Goal: Task Accomplishment & Management: Manage account settings

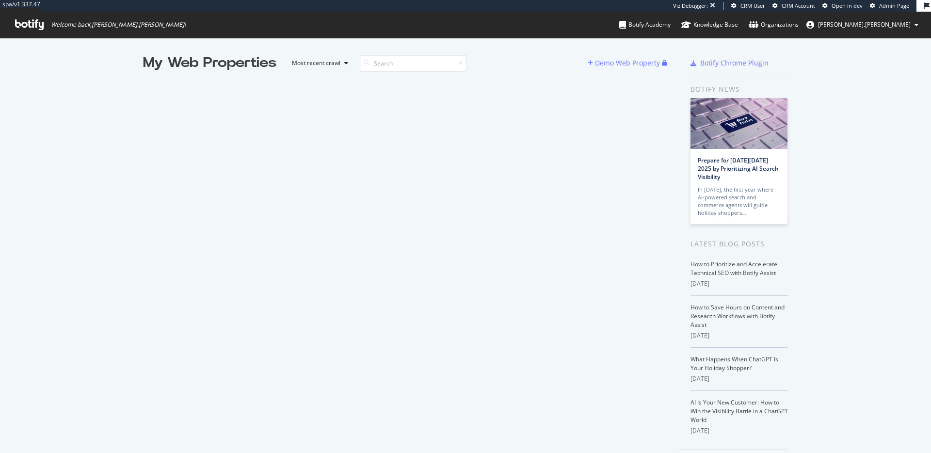
scroll to position [453, 931]
click at [905, 26] on span "[PERSON_NAME].[PERSON_NAME]" at bounding box center [864, 24] width 93 height 8
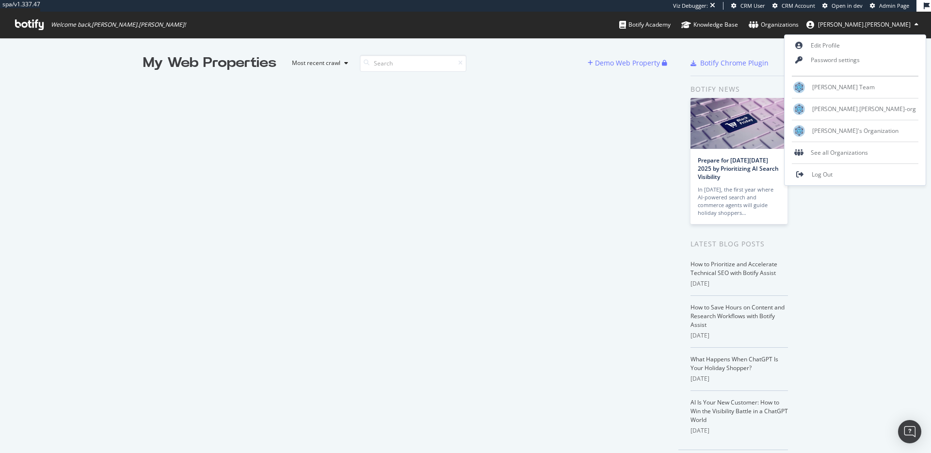
click at [904, 25] on span "[PERSON_NAME].[PERSON_NAME]" at bounding box center [864, 24] width 93 height 8
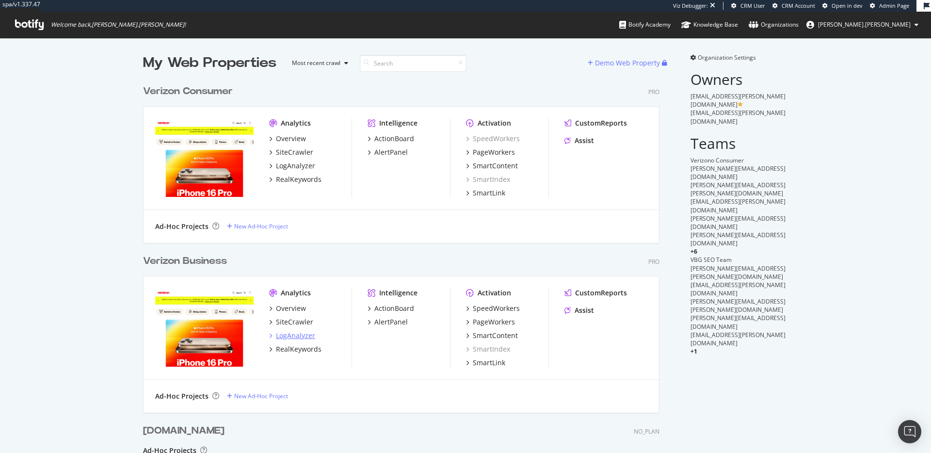
click at [303, 335] on div "LogAnalyzer" at bounding box center [295, 336] width 39 height 10
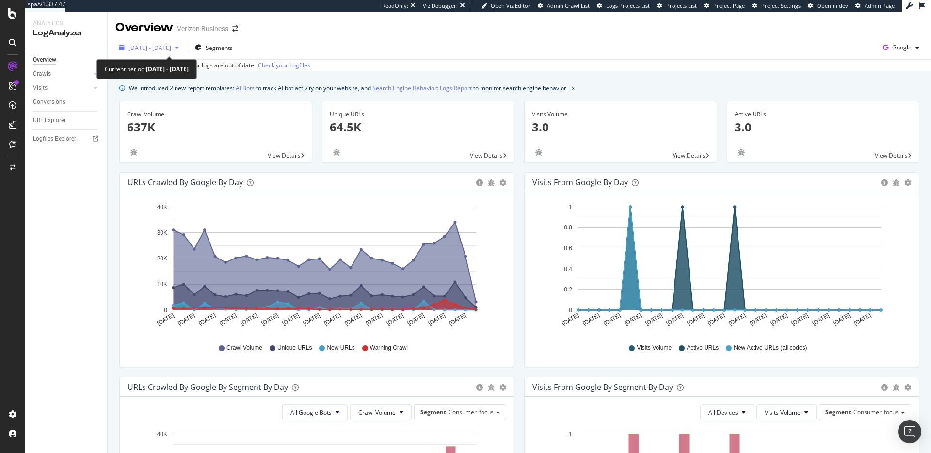
click at [183, 45] on div "button" at bounding box center [177, 48] width 12 height 6
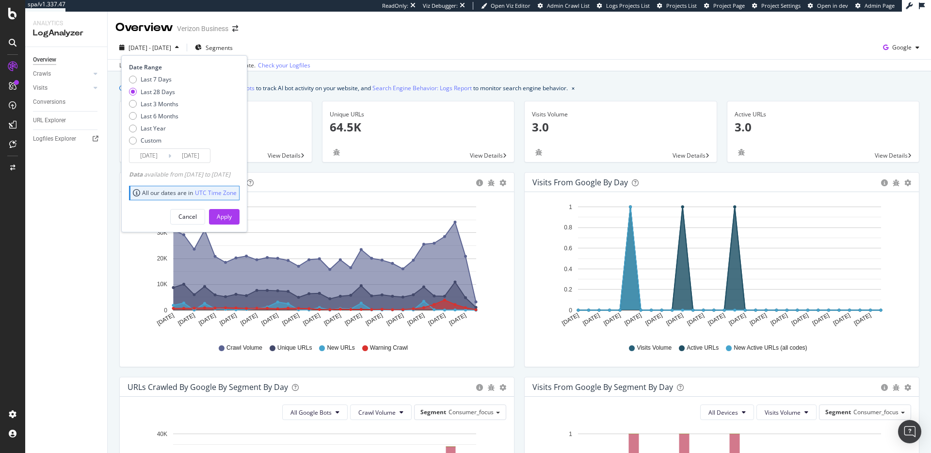
click at [183, 45] on div "button" at bounding box center [177, 48] width 12 height 6
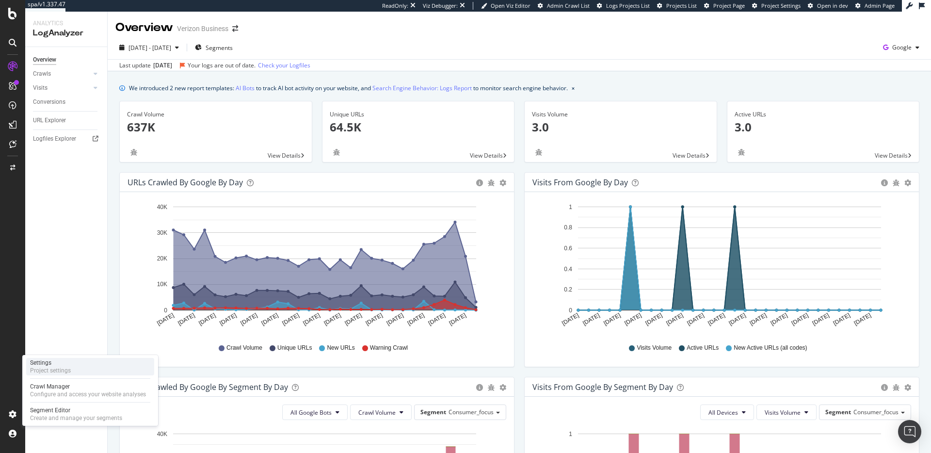
click at [86, 372] on div "Settings Project settings" at bounding box center [90, 366] width 128 height 17
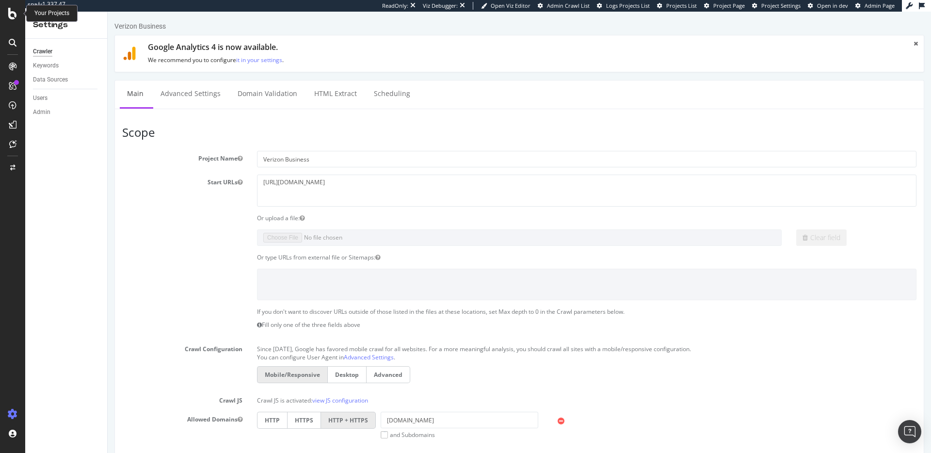
click at [11, 12] on icon at bounding box center [12, 14] width 9 height 12
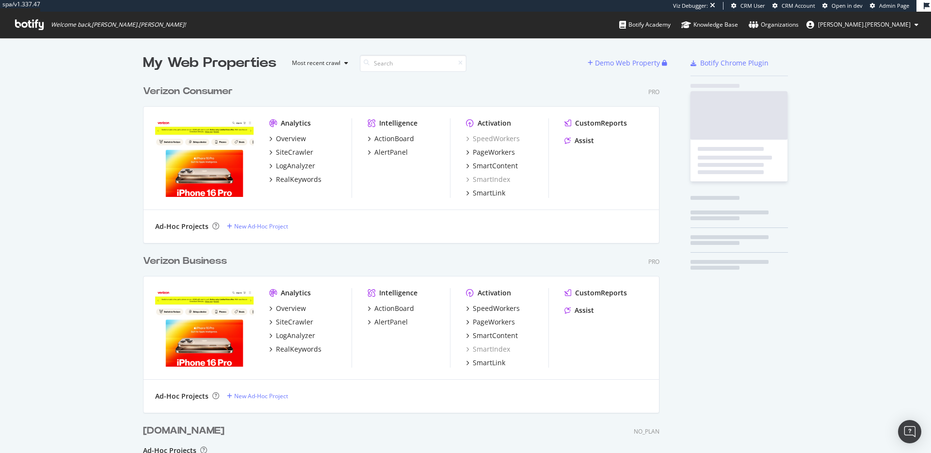
scroll to position [476, 524]
click at [912, 25] on button "[PERSON_NAME].[PERSON_NAME]" at bounding box center [861, 25] width 127 height 16
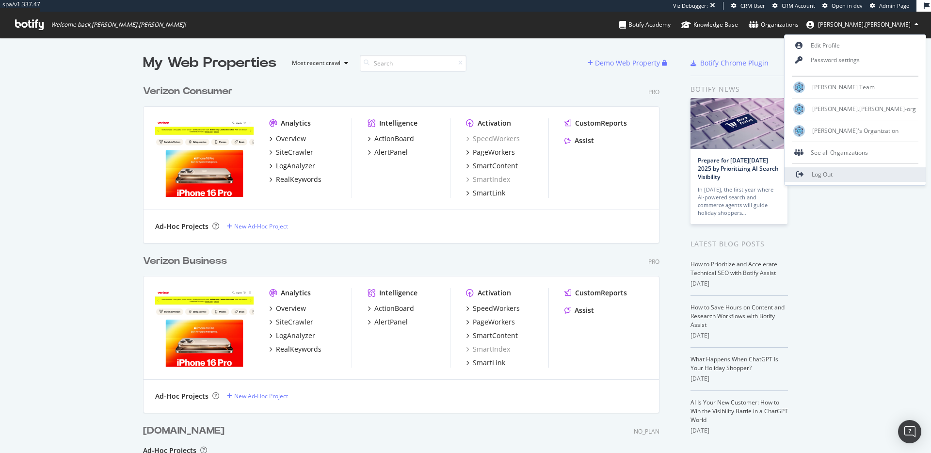
click at [890, 171] on link "Log Out" at bounding box center [854, 174] width 141 height 15
